Goal: Task Accomplishment & Management: Manage account settings

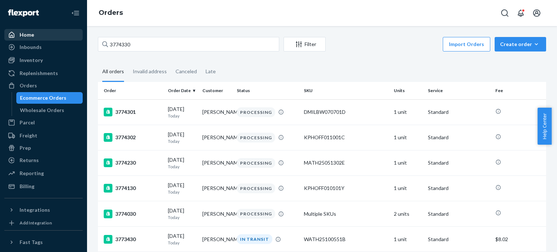
click at [44, 31] on div "Home Inbounds Shipping Plans Problems Inventory Products Replenishments Orders …" at bounding box center [278, 126] width 557 height 252
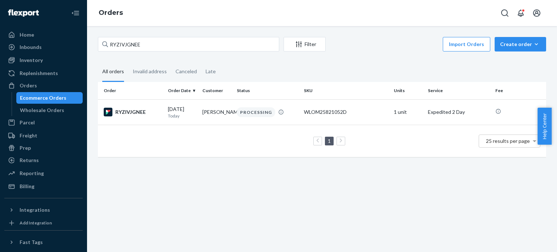
click at [525, 181] on div "RYZIVJGNEE Filter Import Orders Create order Ecommerce order Removal order All …" at bounding box center [322, 139] width 470 height 226
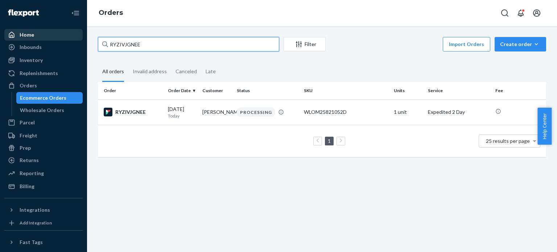
drag, startPoint x: 162, startPoint y: 49, endPoint x: 70, endPoint y: 37, distance: 92.1
click at [70, 37] on div "Home Inbounds Shipping Plans Problems Inventory Products Replenishments Orders …" at bounding box center [278, 126] width 557 height 252
paste input "3764221"
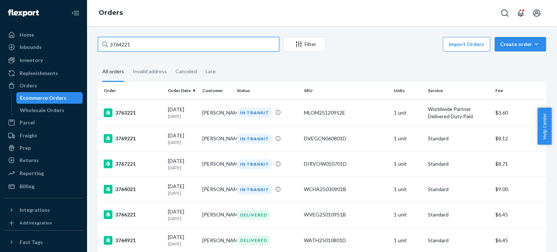
click at [161, 46] on input "3764221" at bounding box center [188, 44] width 181 height 15
drag, startPoint x: 152, startPoint y: 40, endPoint x: 66, endPoint y: 26, distance: 87.9
click at [23, 26] on div "Home Inbounds Shipping Plans Problems Inventory Products Replenishments Orders …" at bounding box center [278, 126] width 557 height 252
paste input "59689"
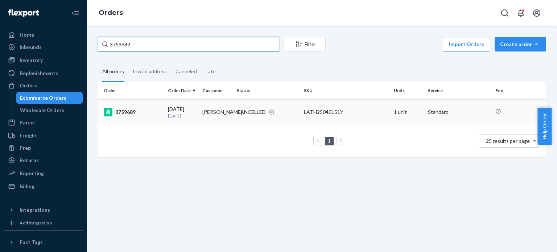
type input "3759689"
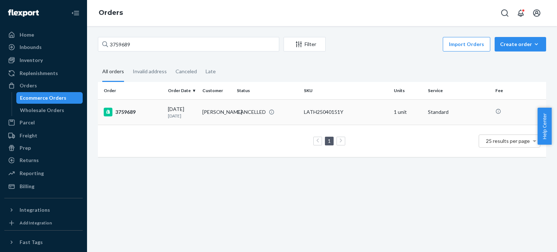
drag, startPoint x: 202, startPoint y: 109, endPoint x: 236, endPoint y: 119, distance: 35.6
click at [236, 119] on tr "3759689 09/16/2025 8 days ago Angela McLaughlin CANCELLED LATH25040151Y 1 unit …" at bounding box center [322, 111] width 449 height 25
click at [217, 120] on td "[PERSON_NAME]" at bounding box center [217, 111] width 34 height 25
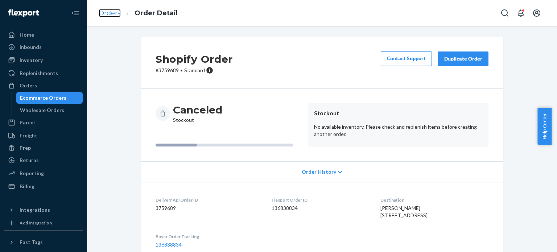
click at [109, 13] on link "Orders" at bounding box center [110, 13] width 22 height 8
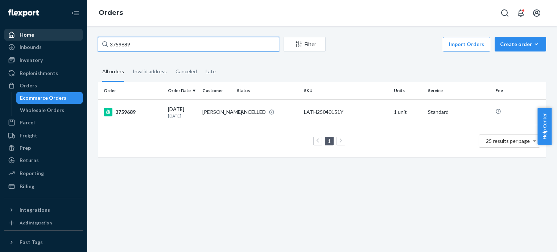
drag, startPoint x: 163, startPoint y: 38, endPoint x: 59, endPoint y: 33, distance: 103.9
click at [59, 33] on div "Home Inbounds Shipping Plans Problems Inventory Products Replenishments Orders …" at bounding box center [278, 126] width 557 height 252
paste input "[PERSON_NAME]"
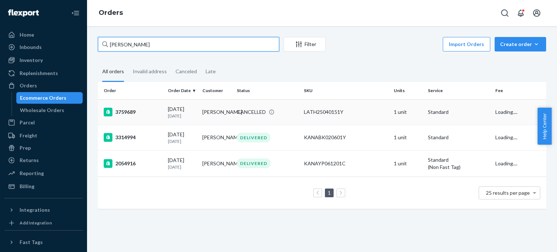
type input "[PERSON_NAME]"
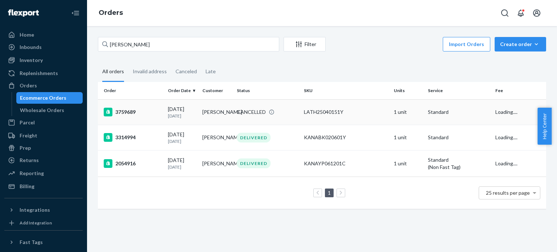
click at [128, 112] on div "3759689" at bounding box center [133, 112] width 58 height 9
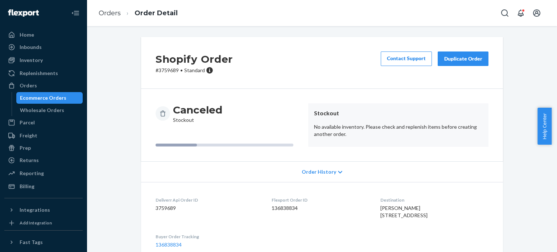
scroll to position [79, 0]
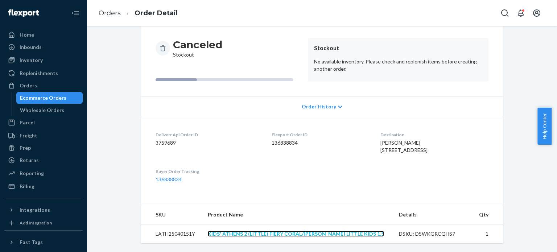
click at [242, 237] on link "KIDS' ATHENS 2 (LITTLE) FIERY CORAL/[PERSON_NAME] LITTLE KIDS 1.5" at bounding box center [296, 234] width 176 height 6
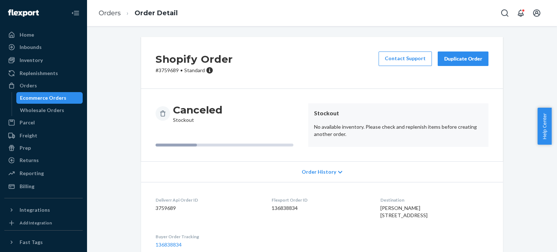
click at [461, 60] on div "Duplicate Order" at bounding box center [463, 58] width 38 height 7
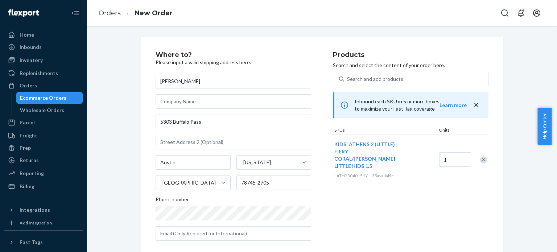
scroll to position [100, 0]
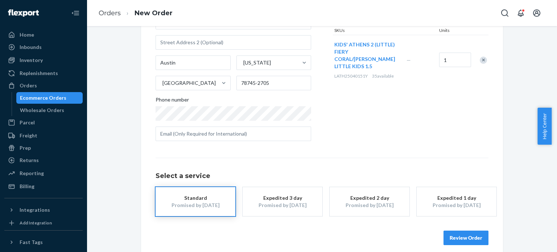
click at [375, 205] on div "Promised by Sep 29, 2025" at bounding box center [370, 205] width 58 height 7
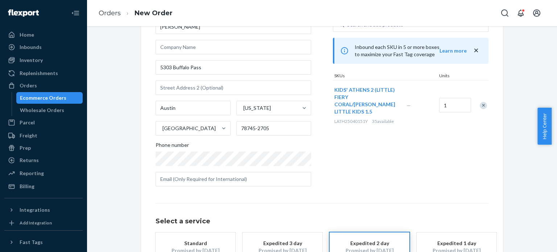
scroll to position [107, 0]
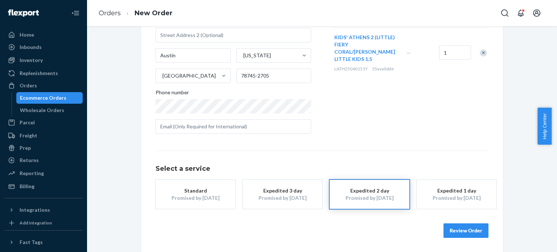
click at [483, 233] on button "Review Order" at bounding box center [466, 231] width 45 height 15
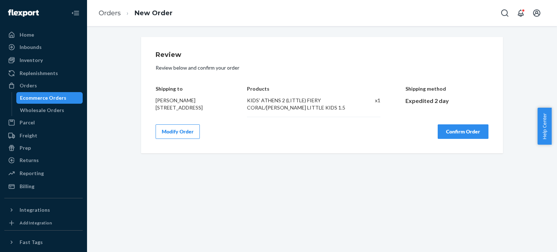
click at [462, 138] on button "Confirm Order" at bounding box center [463, 131] width 51 height 15
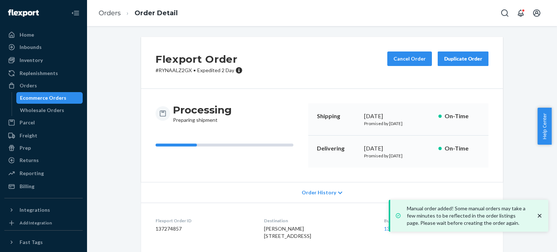
click at [179, 69] on p "# RYNAALZ2GX • Expedited 2 Day" at bounding box center [199, 70] width 87 height 7
copy p "RYNAALZ2GX"
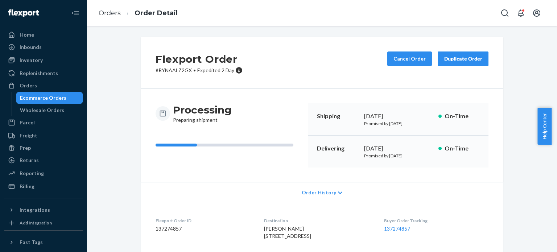
click at [168, 71] on p "# RYNAALZ2GX • Expedited 2 Day" at bounding box center [199, 70] width 87 height 7
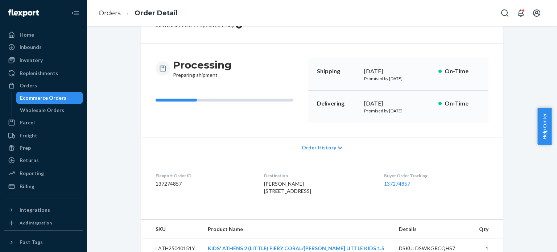
scroll to position [73, 0]
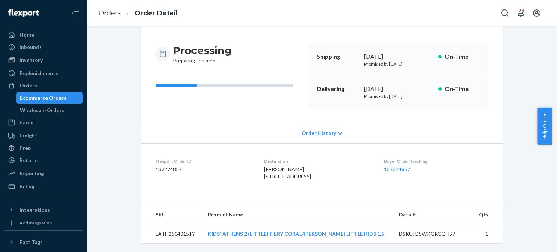
click at [247, 238] on td "KIDS' ATHENS 2 (LITTLE) FIERY CORAL/[PERSON_NAME] LITTLE KIDS 1.5" at bounding box center [297, 234] width 191 height 19
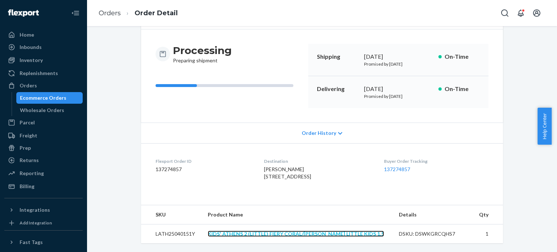
click at [262, 233] on link "KIDS' ATHENS 2 (LITTLE) FIERY CORAL/[PERSON_NAME] LITTLE KIDS 1.5" at bounding box center [296, 234] width 176 height 6
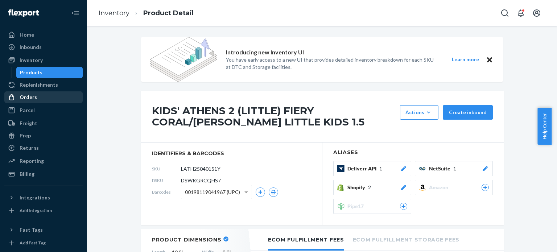
click at [31, 99] on div "Orders" at bounding box center [28, 97] width 17 height 7
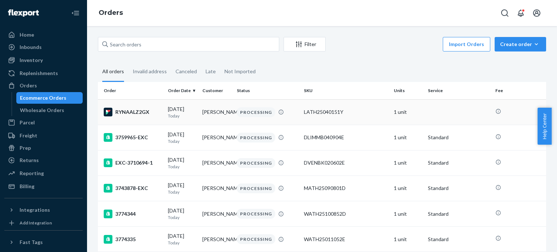
click at [123, 111] on div "RYNAALZ2GX" at bounding box center [133, 112] width 58 height 9
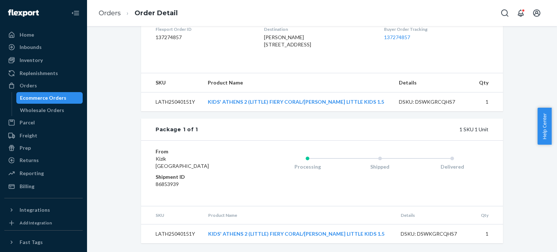
scroll to position [205, 0]
drag, startPoint x: 532, startPoint y: 180, endPoint x: 467, endPoint y: 165, distance: 66.4
click at [532, 180] on div "Flexport Order # RYNAALZ2GX • Expedited 2 Day Cancel Order Duplicate Order Proc…" at bounding box center [322, 48] width 459 height 407
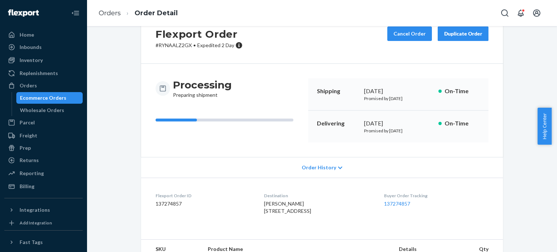
scroll to position [0, 0]
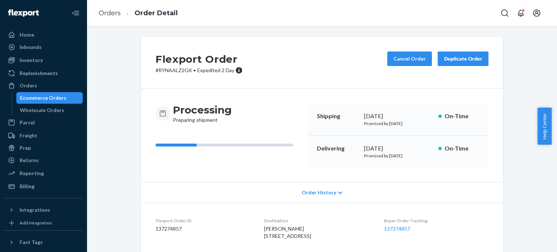
click at [180, 73] on p "# RYNAALZ2GX • Expedited 2 Day" at bounding box center [199, 70] width 87 height 7
copy p "RYNAALZ2GX"
click at [109, 16] on link "Orders" at bounding box center [110, 13] width 22 height 8
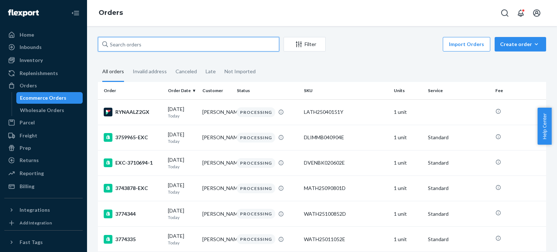
click at [161, 45] on input "text" at bounding box center [188, 44] width 181 height 15
paste input "RYZIVJGNEE"
type input "RYZIVJGNEE"
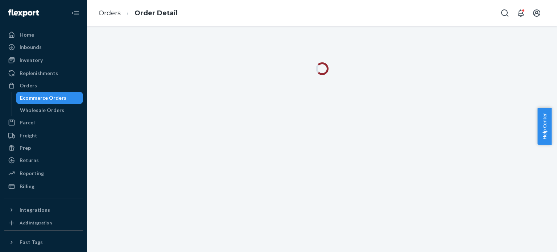
click at [103, 4] on ol "Orders Order Detail" at bounding box center [138, 13] width 91 height 21
click at [102, 12] on link "Orders" at bounding box center [110, 13] width 22 height 8
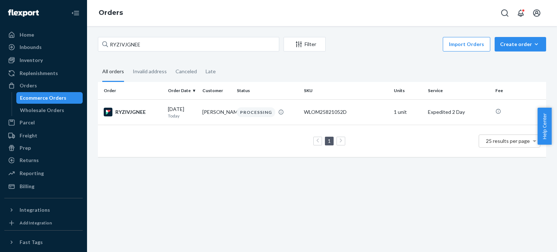
click at [59, 97] on div "Ecommerce Orders" at bounding box center [43, 97] width 46 height 7
click at [39, 84] on div "Orders" at bounding box center [43, 86] width 77 height 10
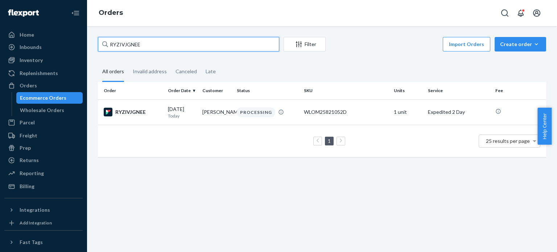
drag, startPoint x: 199, startPoint y: 41, endPoint x: 0, endPoint y: 18, distance: 199.9
click at [0, 19] on div "Home Inbounds Shipping Plans Problems Inventory Products Replenishments Orders …" at bounding box center [278, 126] width 557 height 252
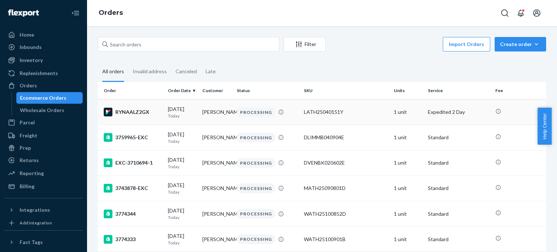
click at [169, 108] on div "[DATE] [DATE]" at bounding box center [182, 112] width 29 height 13
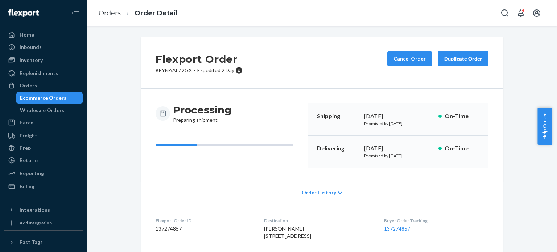
click at [44, 95] on div "Ecommerce Orders" at bounding box center [43, 97] width 46 height 7
